Goal: Information Seeking & Learning: Learn about a topic

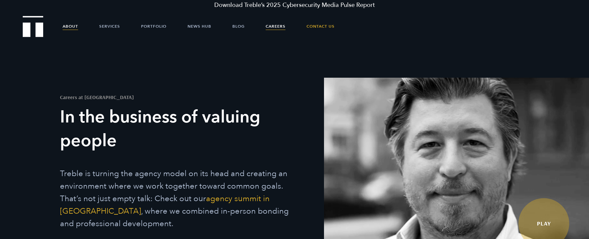
click at [67, 24] on link "About" at bounding box center [70, 26] width 15 height 20
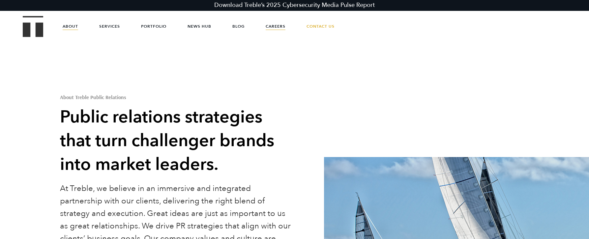
click at [279, 29] on link "Careers" at bounding box center [276, 26] width 20 height 20
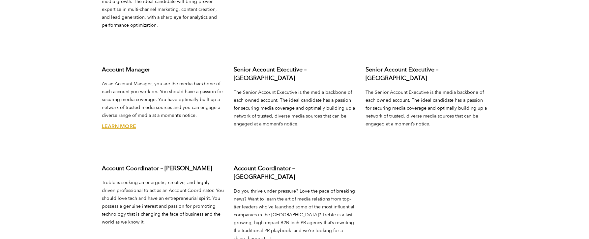
scroll to position [2568, 0]
click at [121, 122] on link "Learn More" at bounding box center [119, 125] width 34 height 7
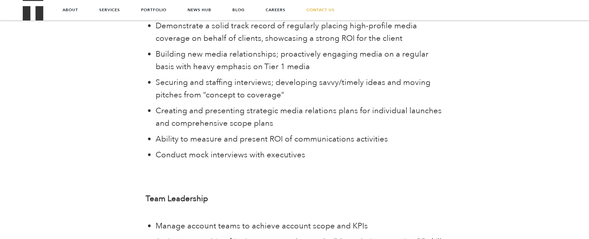
scroll to position [878, 0]
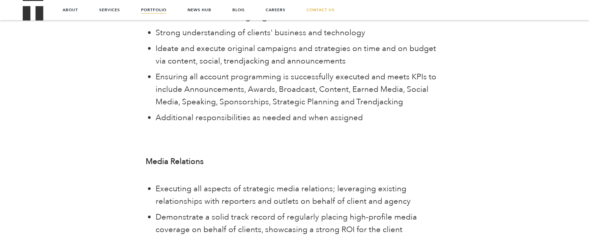
click at [152, 10] on link "Portfolio" at bounding box center [153, 10] width 25 height 20
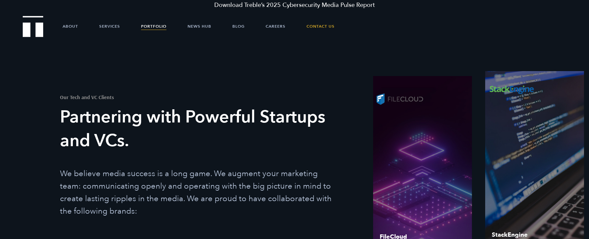
click at [61, 26] on ul "About Services Portfolio News Hub Blog Careers Contact Us" at bounding box center [294, 26] width 503 height 20
click at [69, 30] on link "About" at bounding box center [70, 26] width 15 height 20
